Goal: Complete application form

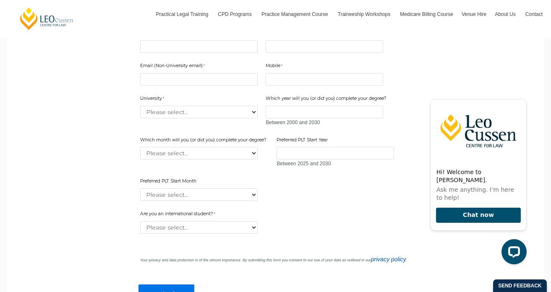
scroll to position [577, 0]
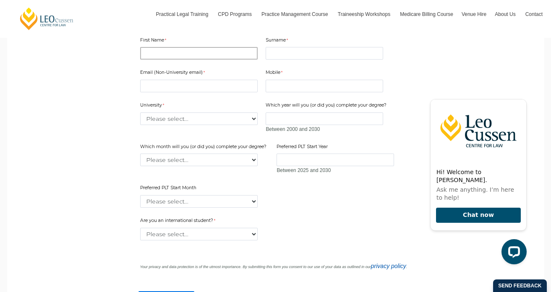
click at [185, 52] on input "First Name" at bounding box center [198, 53] width 117 height 13
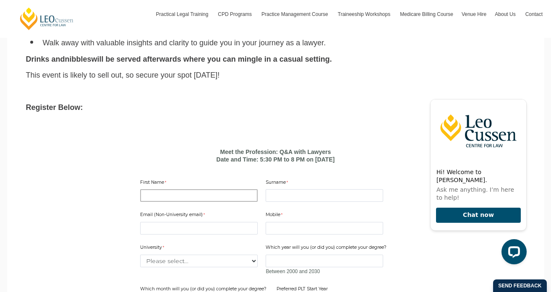
scroll to position [436, 0]
type input "[DEMOGRAPHIC_DATA][PERSON_NAME]"
click at [284, 197] on input "Surname" at bounding box center [323, 194] width 117 height 13
type input "Lim"
click at [190, 226] on input "Email (Non-University email)" at bounding box center [198, 227] width 117 height 13
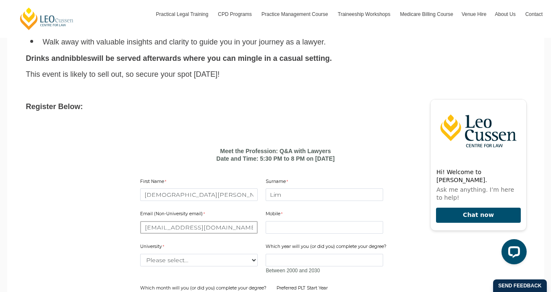
type input "[EMAIL_ADDRESS][DOMAIN_NAME]"
click at [273, 230] on input "Mobile" at bounding box center [323, 227] width 117 height 13
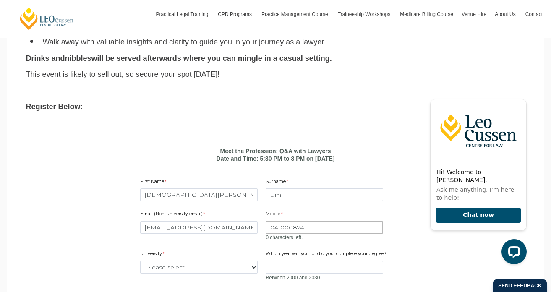
type input "0410008741"
click at [226, 253] on div "University Please select... [GEOGRAPHIC_DATA] [GEOGRAPHIC_DATA] [GEOGRAPHIC_DAT…" at bounding box center [199, 262] width 124 height 26
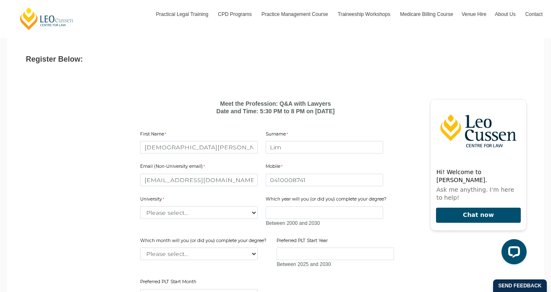
scroll to position [489, 0]
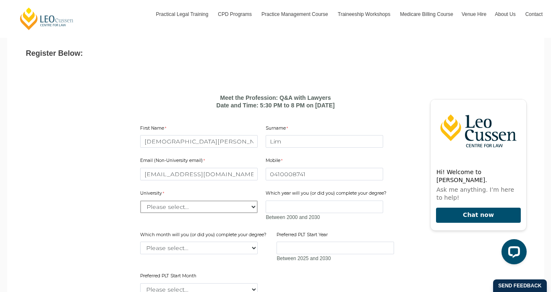
click at [215, 209] on select "Please select... [GEOGRAPHIC_DATA] [GEOGRAPHIC_DATA] [GEOGRAPHIC_DATA] [GEOGRAP…" at bounding box center [198, 206] width 117 height 13
select select "tfa_2194"
click at [280, 209] on input "Which year will you (or did you) complete your degree?" at bounding box center [323, 206] width 117 height 13
type input "2024"
click at [210, 229] on div "Email (Non-University email) [EMAIL_ADDRESS][DOMAIN_NAME] Mobile 0410008741 0 c…" at bounding box center [276, 223] width 278 height 148
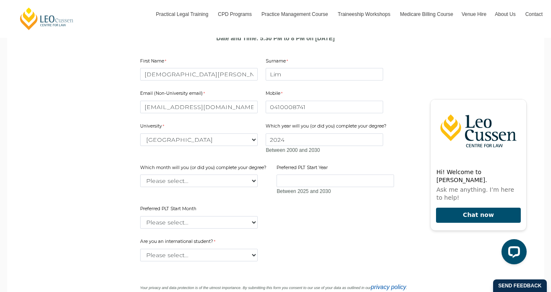
scroll to position [556, 0]
click at [218, 181] on select "Please select... January February March April May June July August September Oc…" at bounding box center [198, 181] width 117 height 13
select select "tfa_2227"
click at [381, 244] on div "Are you an international student? Please select... Yes No" at bounding box center [276, 250] width 278 height 26
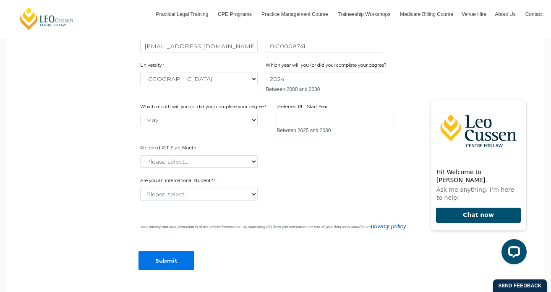
scroll to position [618, 0]
click at [226, 190] on select "Please select... Yes No" at bounding box center [198, 193] width 117 height 13
select select "tfa_60"
click at [162, 267] on input "Submit" at bounding box center [166, 259] width 56 height 19
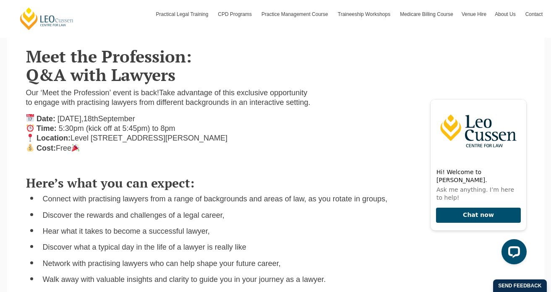
scroll to position [199, 0]
